Goal: Information Seeking & Learning: Learn about a topic

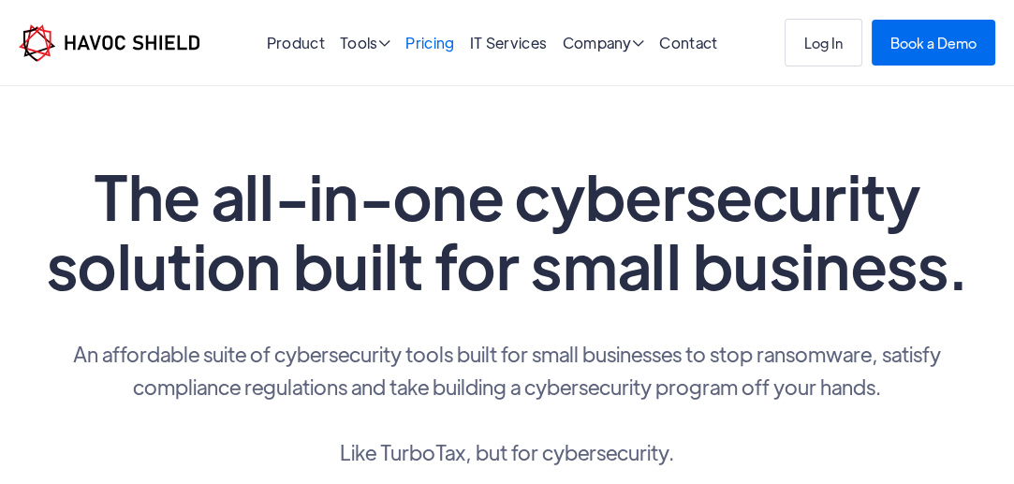
click at [417, 38] on link "Pricing" at bounding box center [429, 43] width 49 height 20
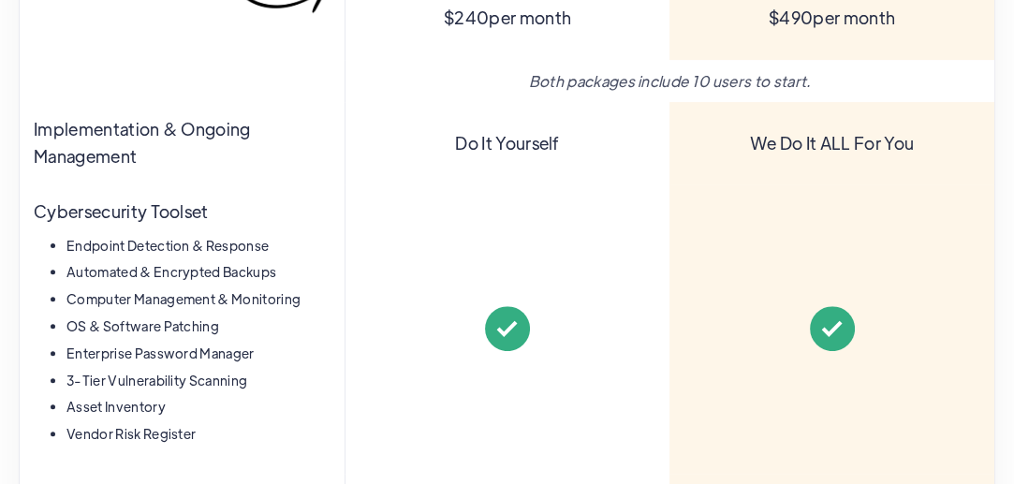
scroll to position [655, 0]
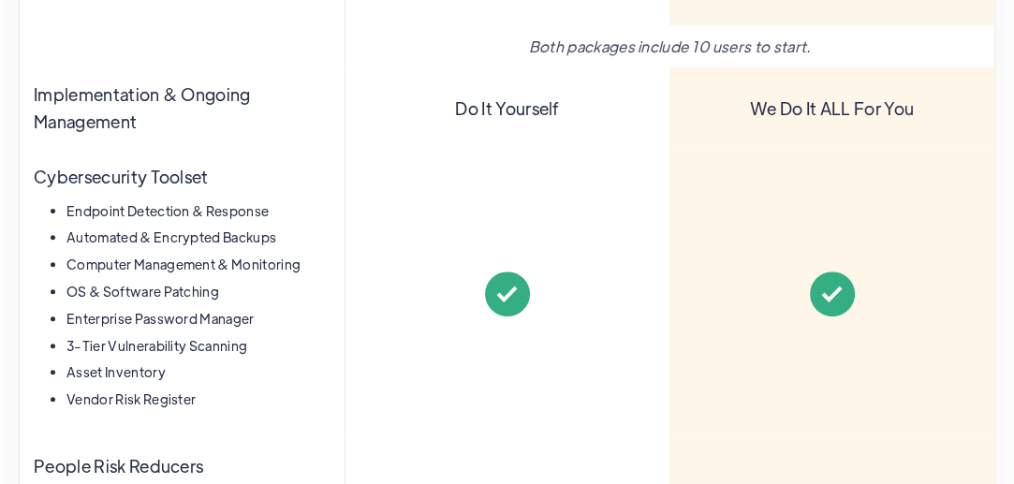
click at [215, 319] on li "Enterprise Password Manager" at bounding box center [198, 319] width 264 height 22
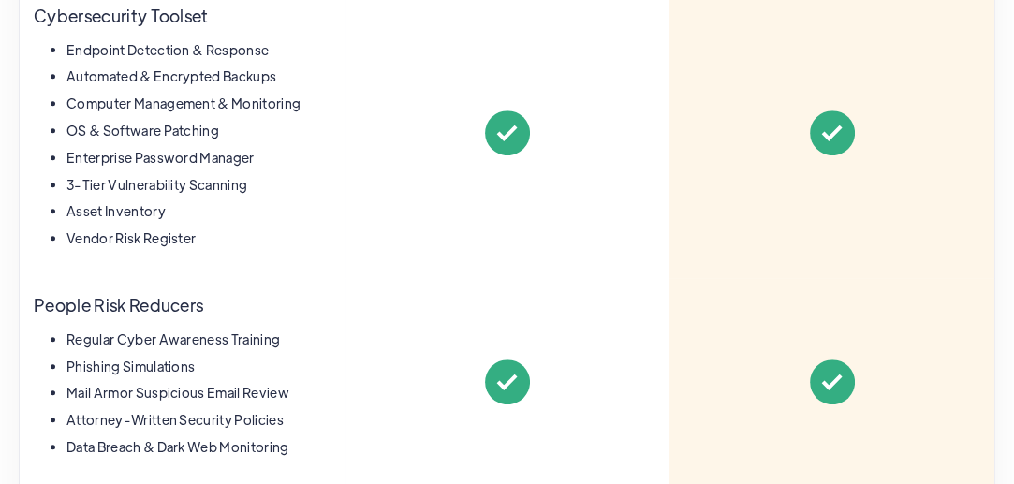
scroll to position [843, 0]
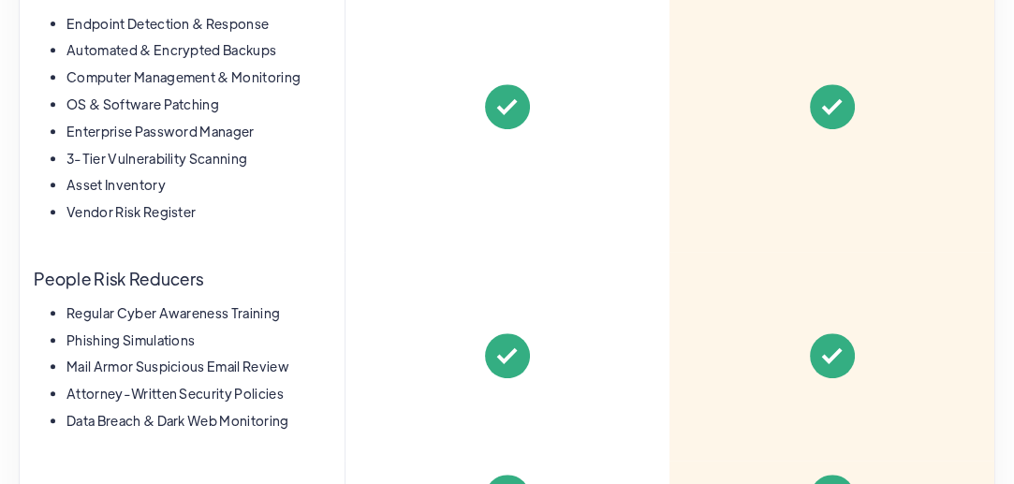
drag, startPoint x: 311, startPoint y: 273, endPoint x: 236, endPoint y: 257, distance: 76.8
click at [236, 257] on div "People Risk Reducers Regular Cyber Awareness Training Phishing Simulations Mail…" at bounding box center [182, 356] width 325 height 209
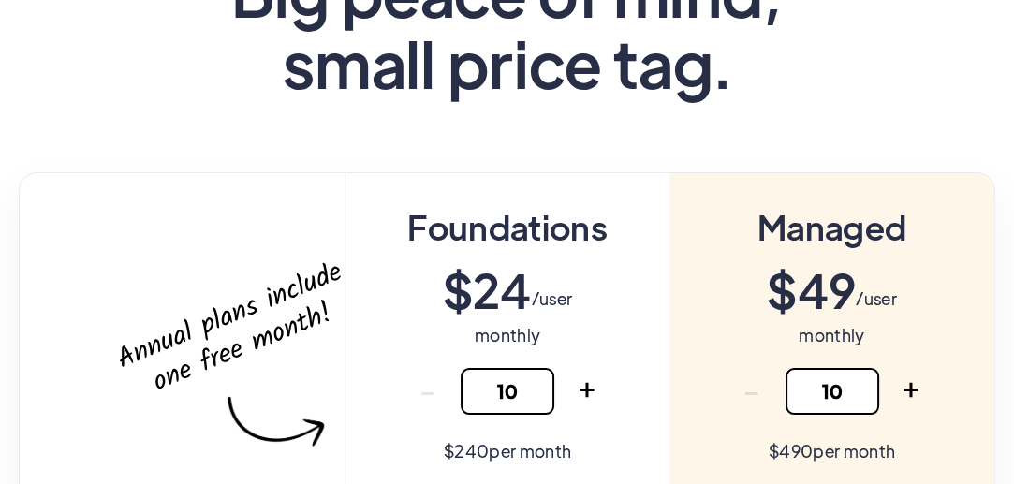
scroll to position [0, 0]
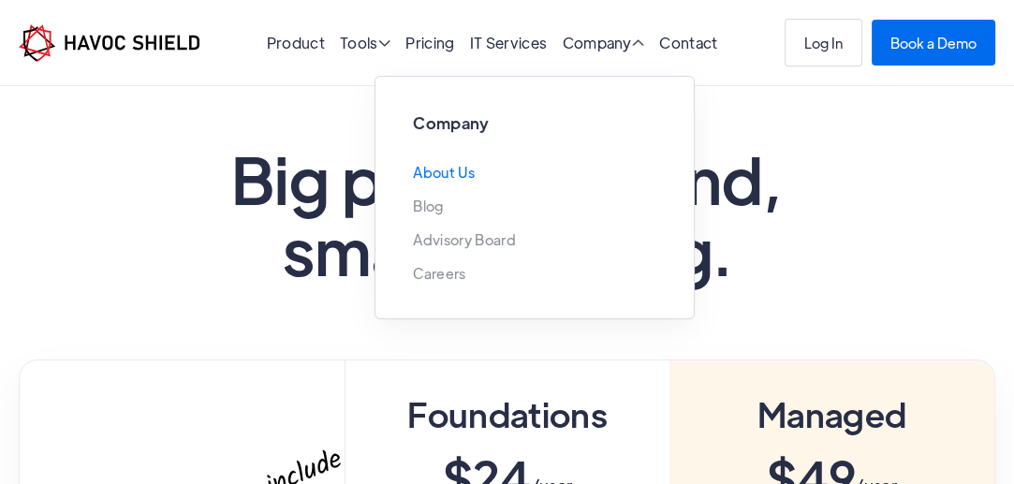
click at [442, 177] on link "About Us" at bounding box center [444, 172] width 62 height 15
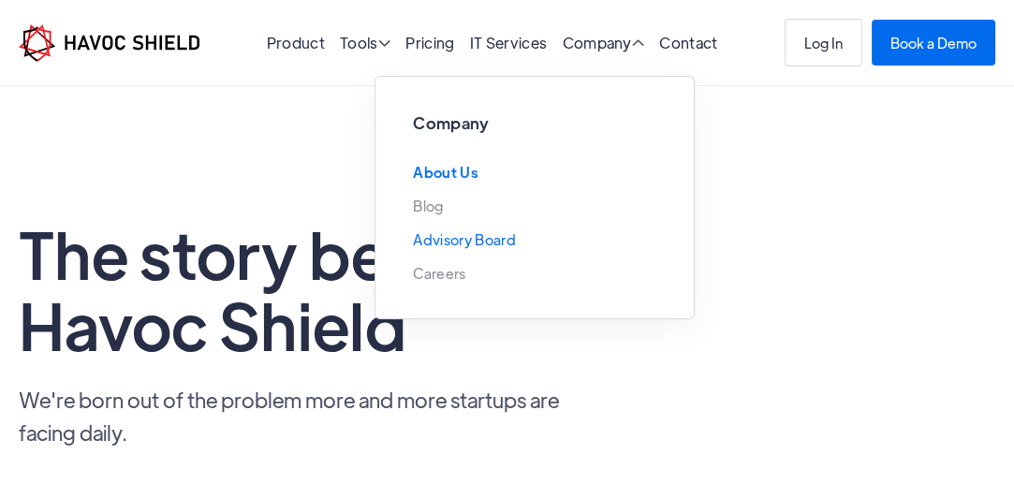
click at [479, 239] on link "Advisory Board" at bounding box center [464, 239] width 102 height 15
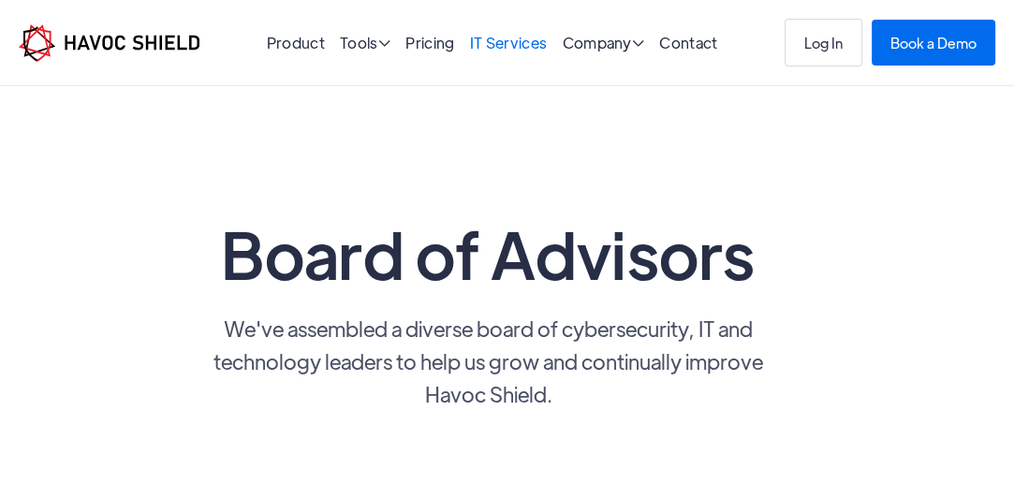
click at [494, 44] on link "IT Services" at bounding box center [509, 43] width 78 height 20
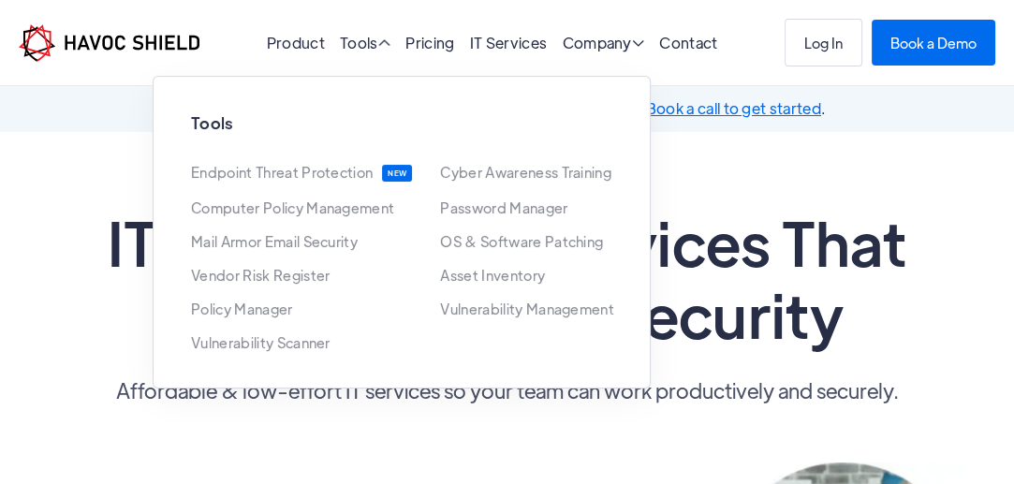
click at [516, 386] on div "Tools Endpoint Threat Protection NEW Cyber Awareness Training NEW Computer Poli…" at bounding box center [402, 232] width 498 height 313
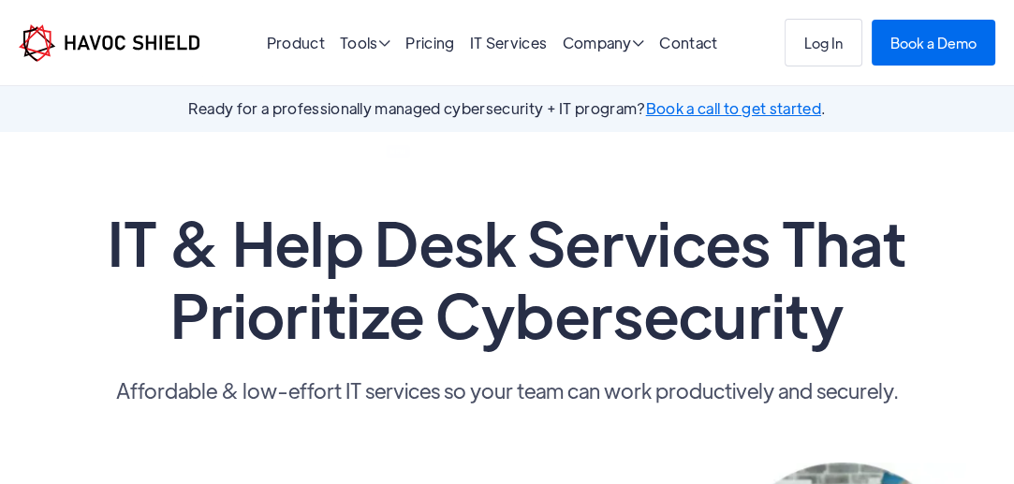
click at [430, 45] on link "Pricing" at bounding box center [429, 43] width 49 height 20
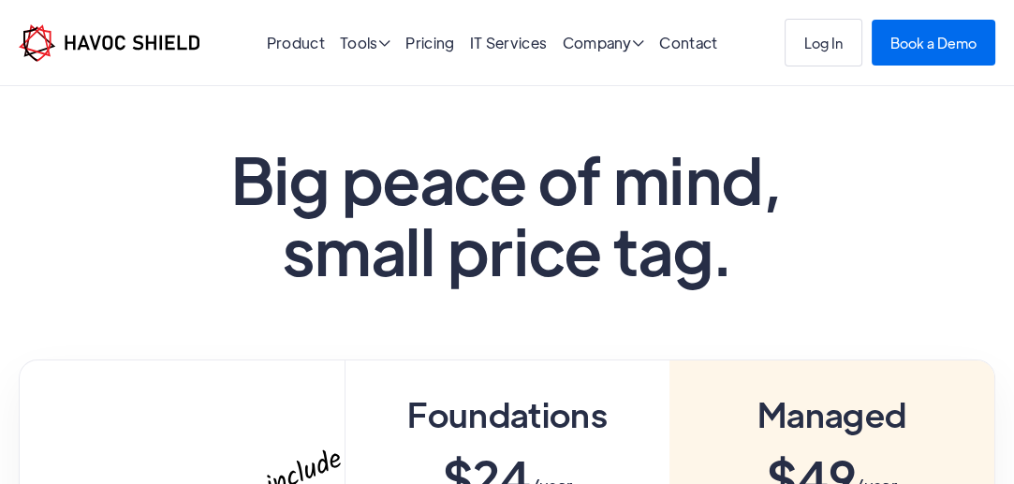
click at [474, 78] on div "Product Tools  Tools Endpoint Threat Protection NEW Cyber Awareness Training N…" at bounding box center [507, 43] width 1014 height 86
